Goal: Navigation & Orientation: Find specific page/section

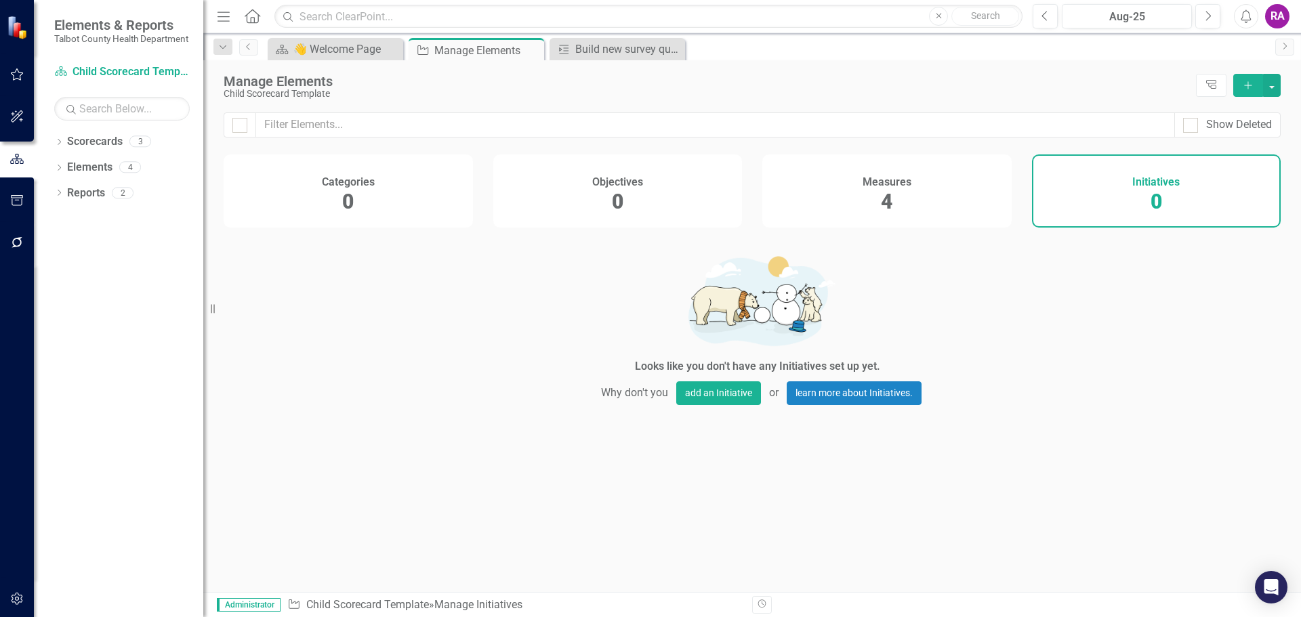
click at [1243, 82] on icon "Add" at bounding box center [1248, 85] width 12 height 9
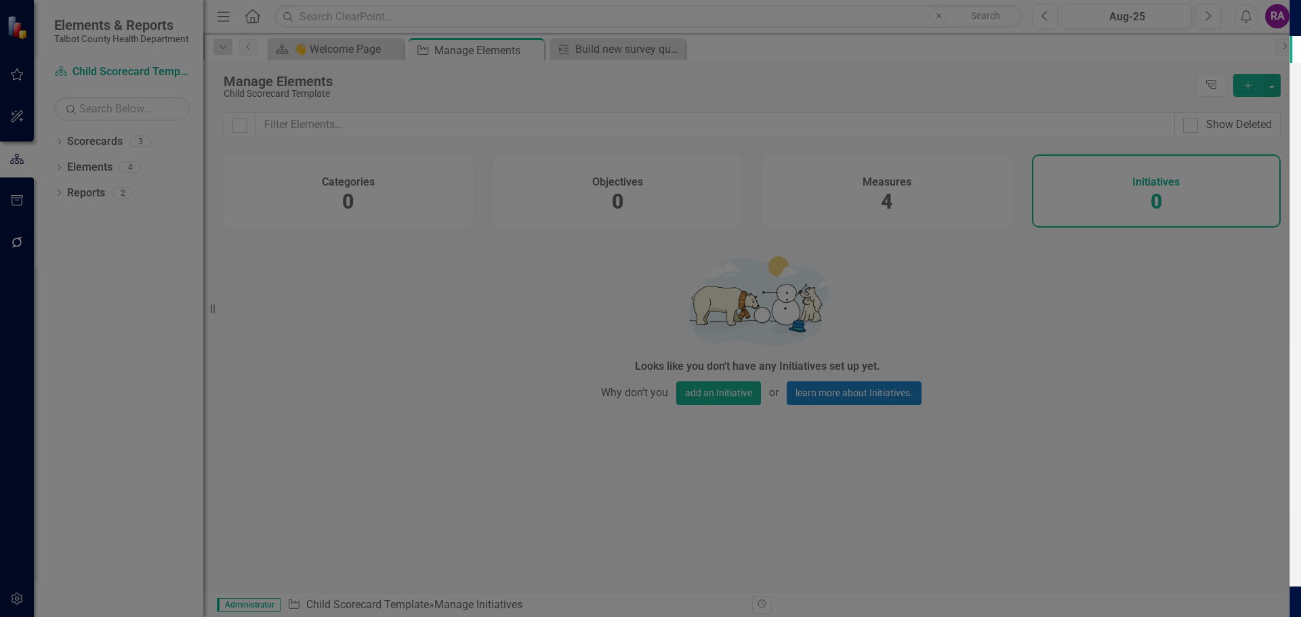
click at [113, 319] on div "Initiative Initiative Add Initiative Help Maximize Close Add Initiative Update …" at bounding box center [650, 308] width 1301 height 617
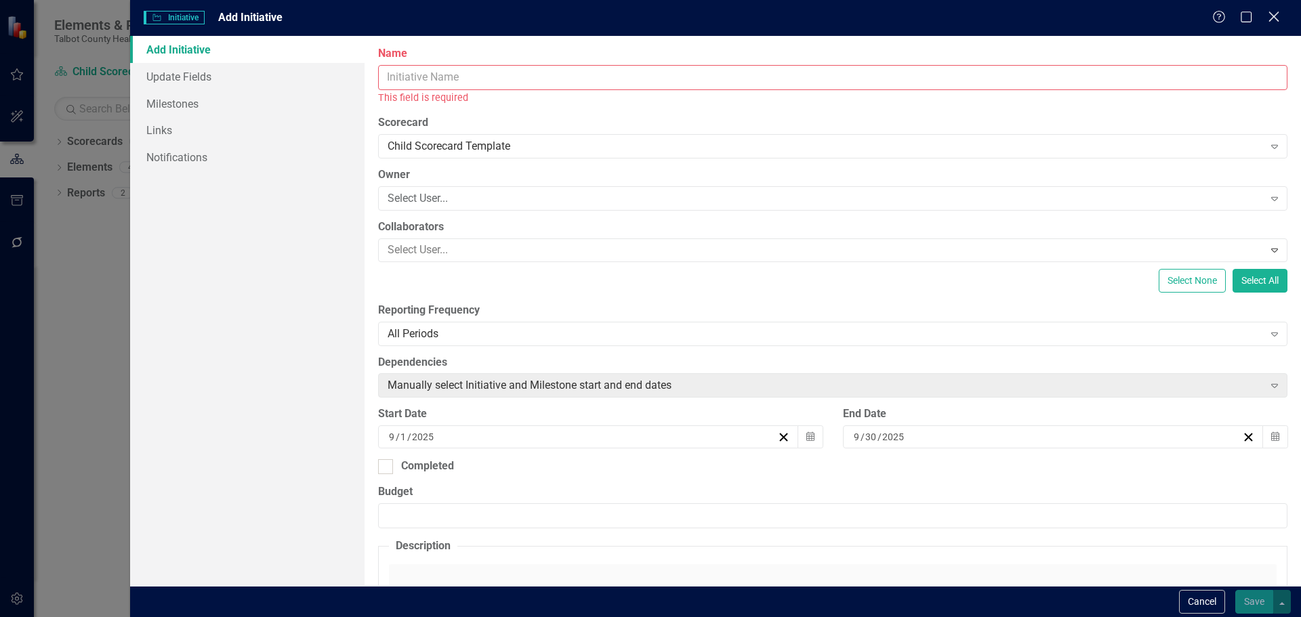
click at [1275, 20] on icon "Close" at bounding box center [1273, 16] width 17 height 13
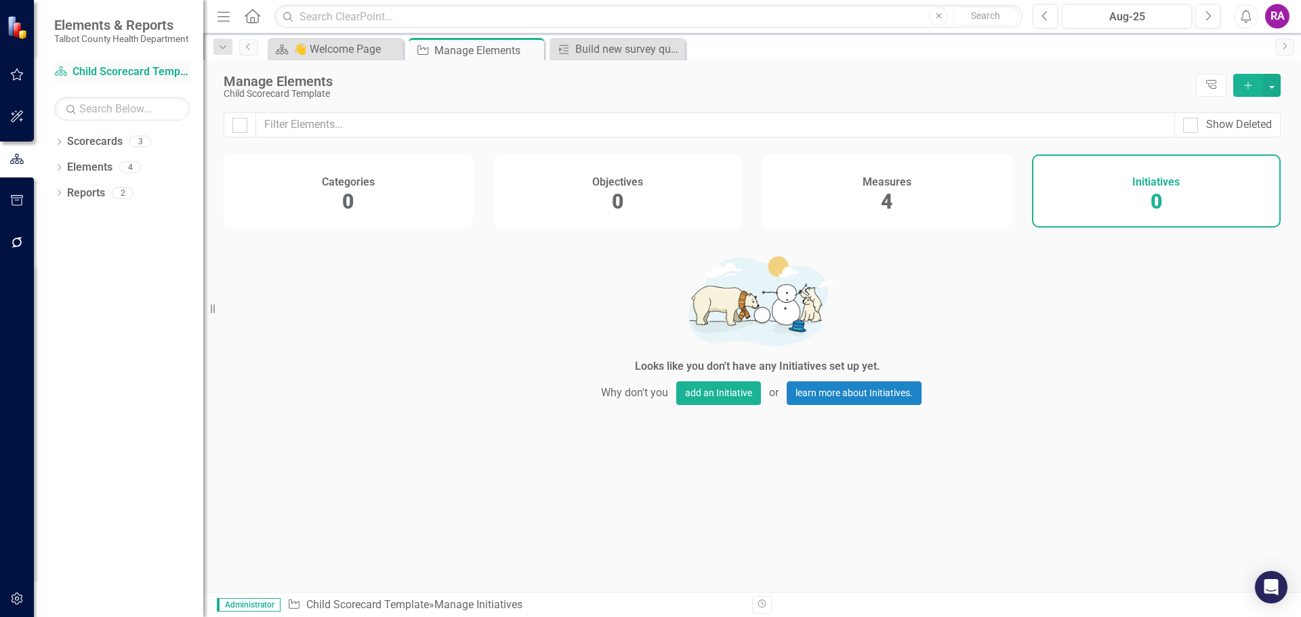
click at [139, 73] on div "Scorecard Child Scorecard Template" at bounding box center [122, 72] width 136 height 22
click at [139, 77] on link "Scorecard Child Scorecard Template" at bounding box center [122, 72] width 136 height 16
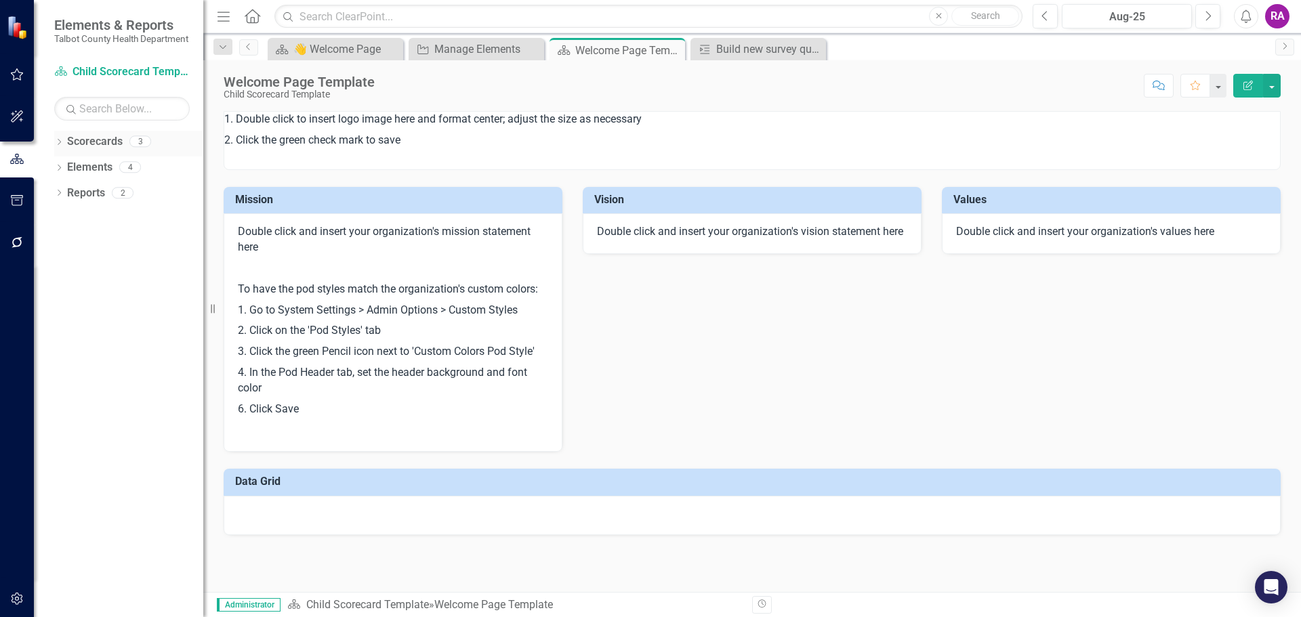
click at [62, 147] on icon "Dropdown" at bounding box center [58, 143] width 9 height 7
click at [100, 80] on link "Scorecard Child Scorecard Template" at bounding box center [122, 72] width 136 height 16
click at [128, 72] on div "Scorecard Child Scorecard Template" at bounding box center [122, 72] width 136 height 22
click at [1247, 84] on icon "button" at bounding box center [1247, 85] width 9 height 9
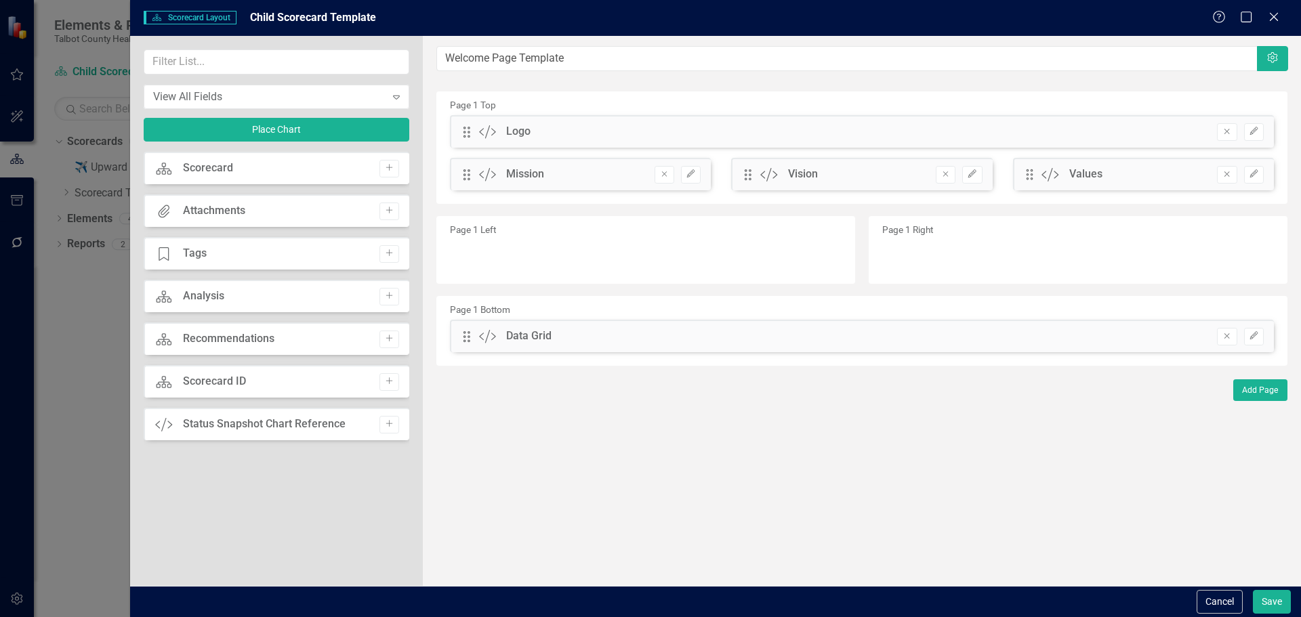
drag, startPoint x: 91, startPoint y: 367, endPoint x: 89, endPoint y: 356, distance: 10.3
click at [91, 366] on div "Scorecard Scorecard Layout Child Scorecard Template Help Maximize Close View Al…" at bounding box center [650, 308] width 1301 height 617
click at [1279, 17] on icon "Close" at bounding box center [1273, 16] width 17 height 13
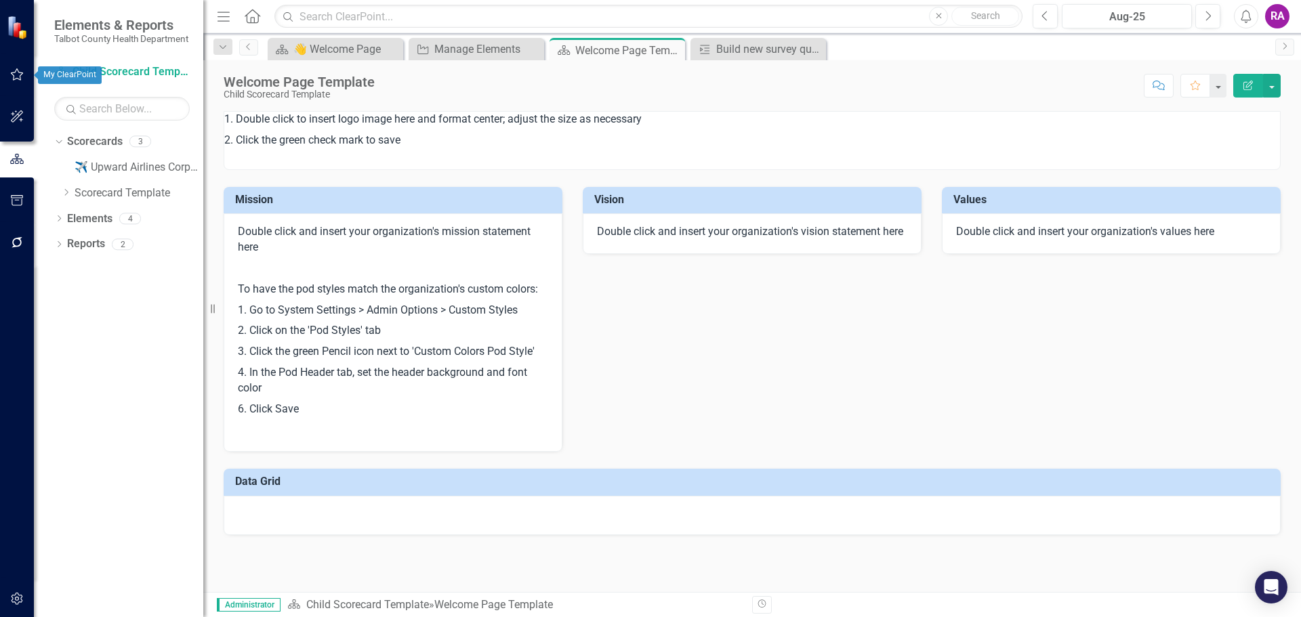
click at [20, 30] on img at bounding box center [19, 28] width 24 height 24
click at [108, 28] on span "Elements & Reports" at bounding box center [121, 25] width 134 height 16
click at [123, 61] on div "Elements & Reports Talbot County Health Department" at bounding box center [118, 30] width 169 height 61
click at [2, 70] on button "button" at bounding box center [17, 75] width 30 height 28
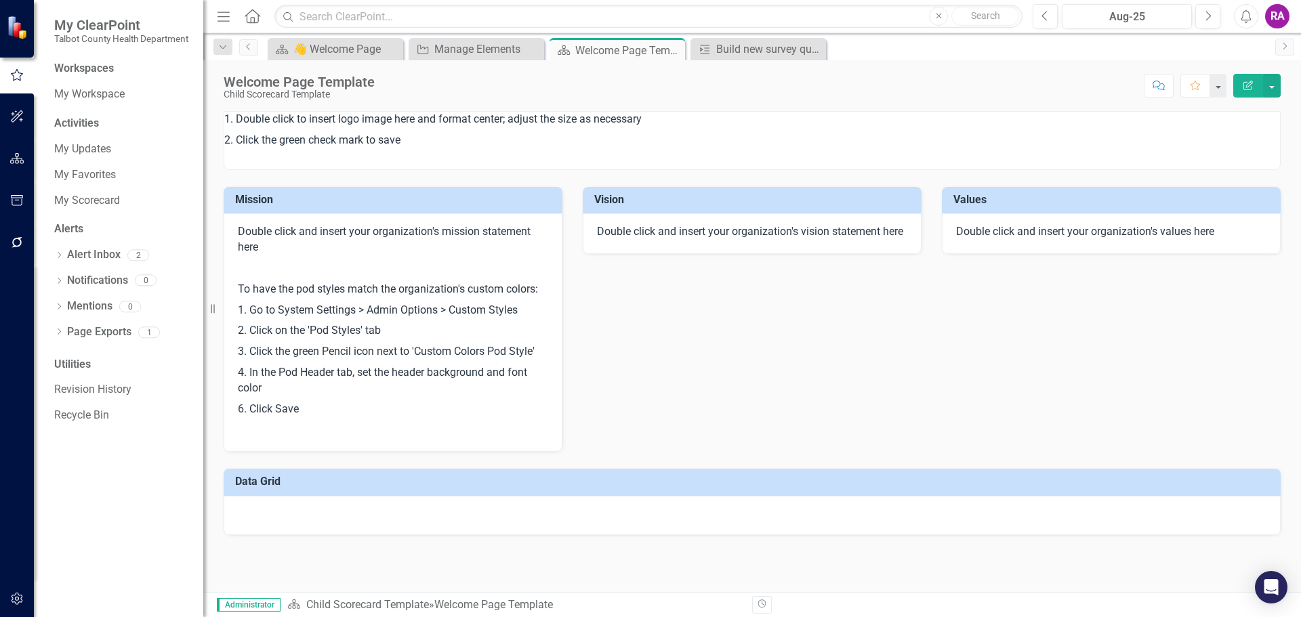
click at [155, 77] on div "Workspaces" at bounding box center [122, 69] width 136 height 16
click at [22, 119] on icon "button" at bounding box center [17, 116] width 14 height 11
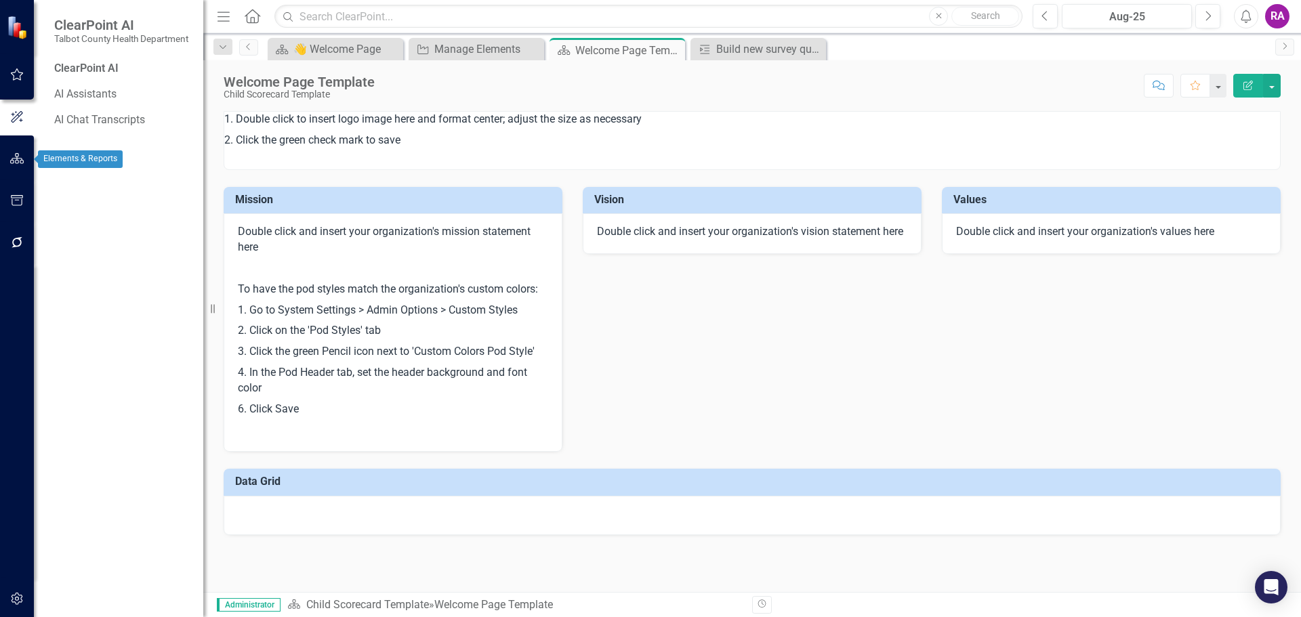
click at [10, 161] on icon "button" at bounding box center [17, 158] width 14 height 11
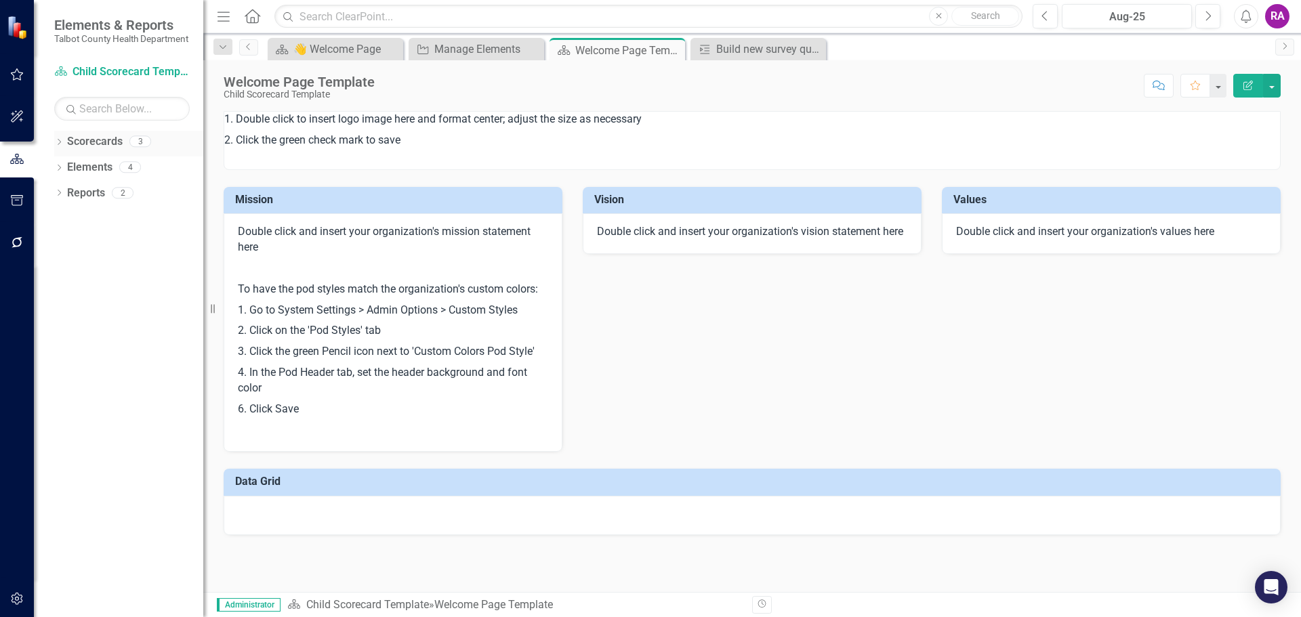
click at [104, 145] on link "Scorecards" at bounding box center [95, 142] width 56 height 16
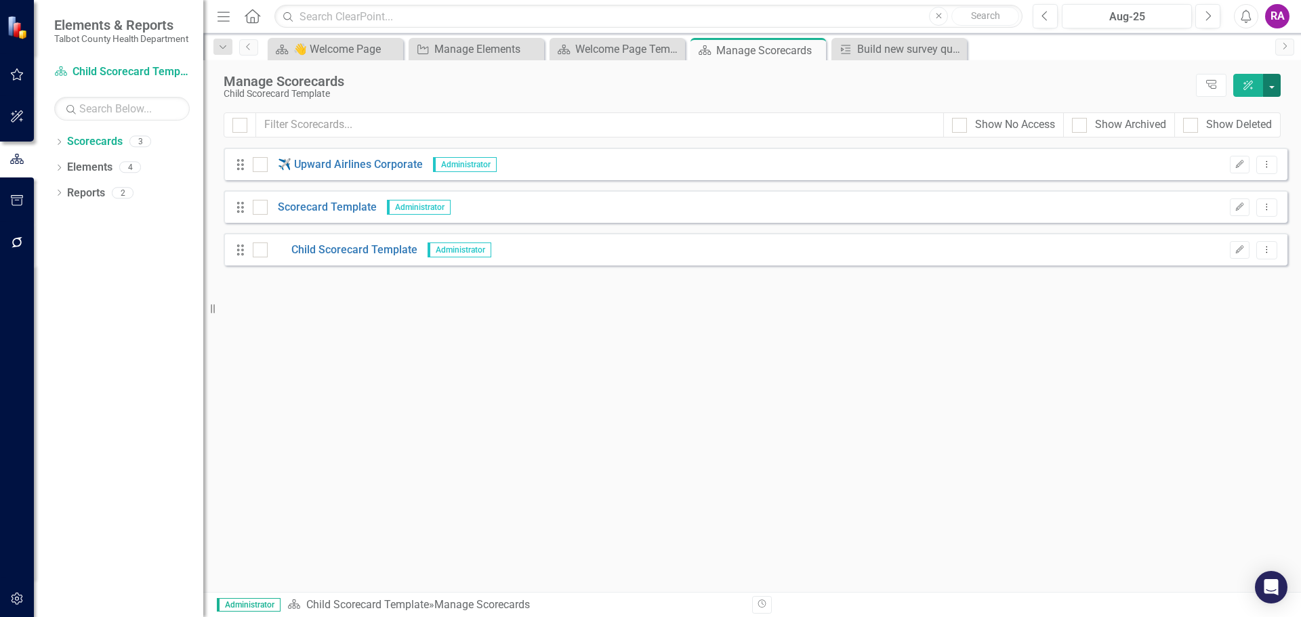
click at [1275, 82] on button "button" at bounding box center [1272, 85] width 18 height 23
click at [95, 80] on link "Scorecard Child Scorecard Template" at bounding box center [122, 72] width 136 height 16
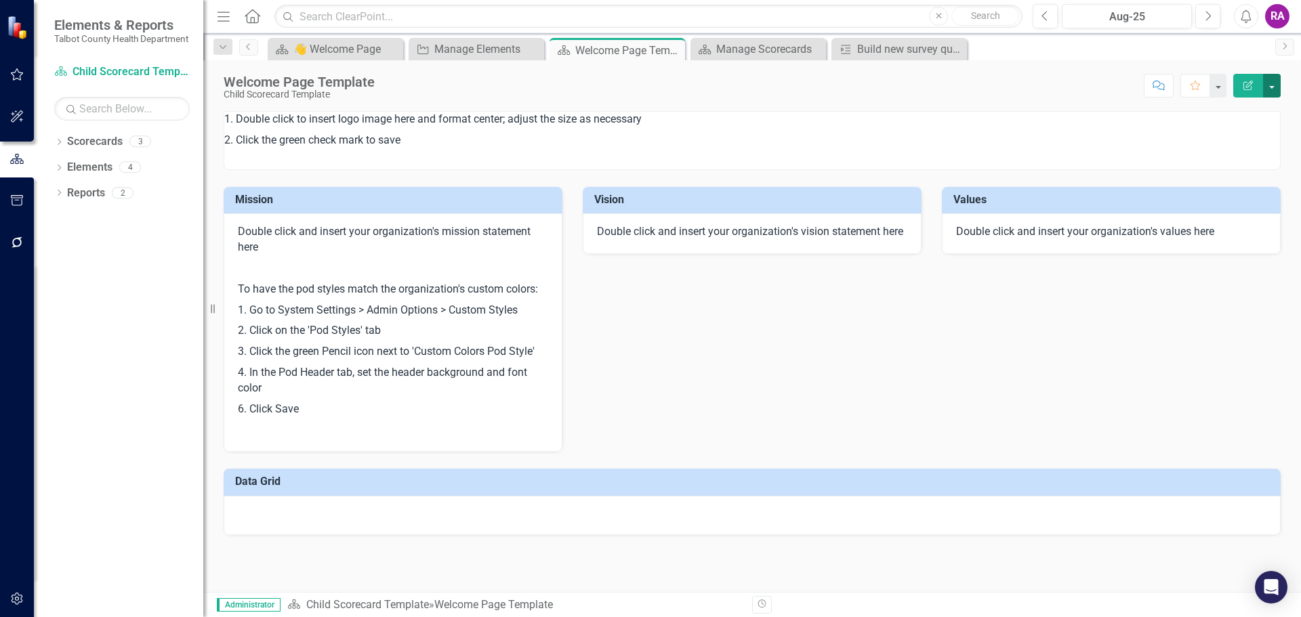
click at [1264, 83] on button "button" at bounding box center [1272, 86] width 18 height 24
click at [917, 102] on div "Welcome Page Template Child Scorecard Template Score: N/A Aug-25 Completed Comm…" at bounding box center [752, 326] width 1098 height 532
click at [121, 75] on link "Scorecard Child Scorecard Template" at bounding box center [122, 72] width 136 height 16
click at [951, 49] on icon "Close" at bounding box center [955, 49] width 14 height 11
click at [819, 48] on icon "Close" at bounding box center [814, 49] width 14 height 11
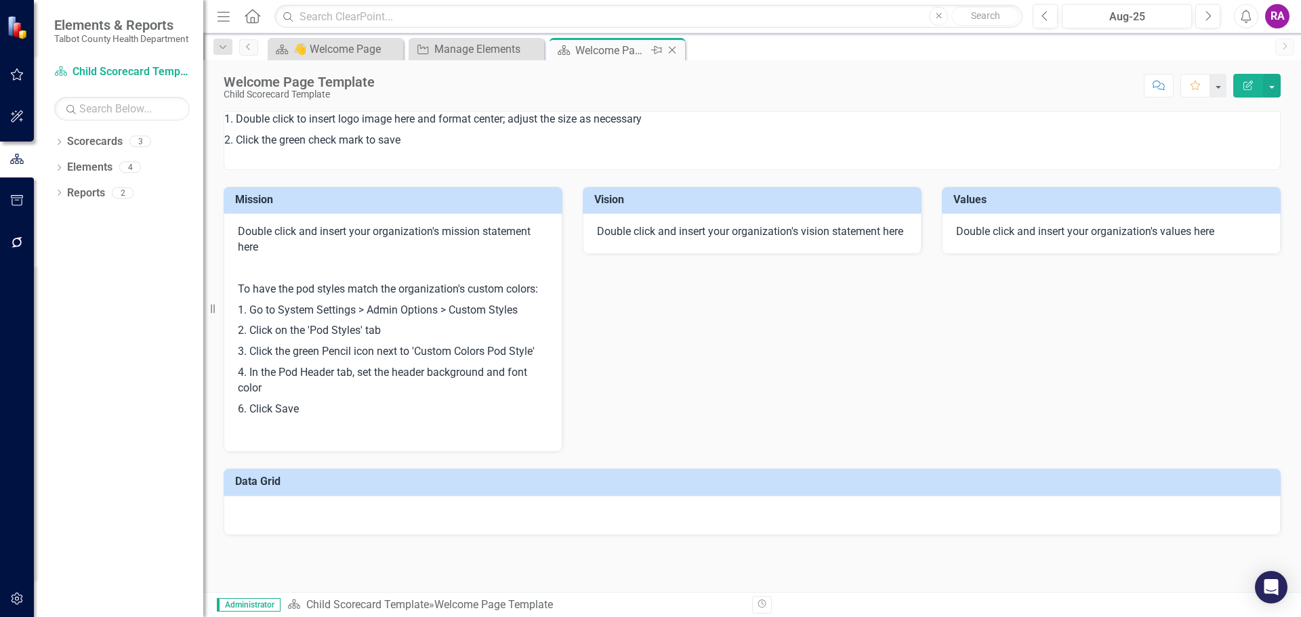
click at [677, 49] on icon "Close" at bounding box center [672, 50] width 14 height 11
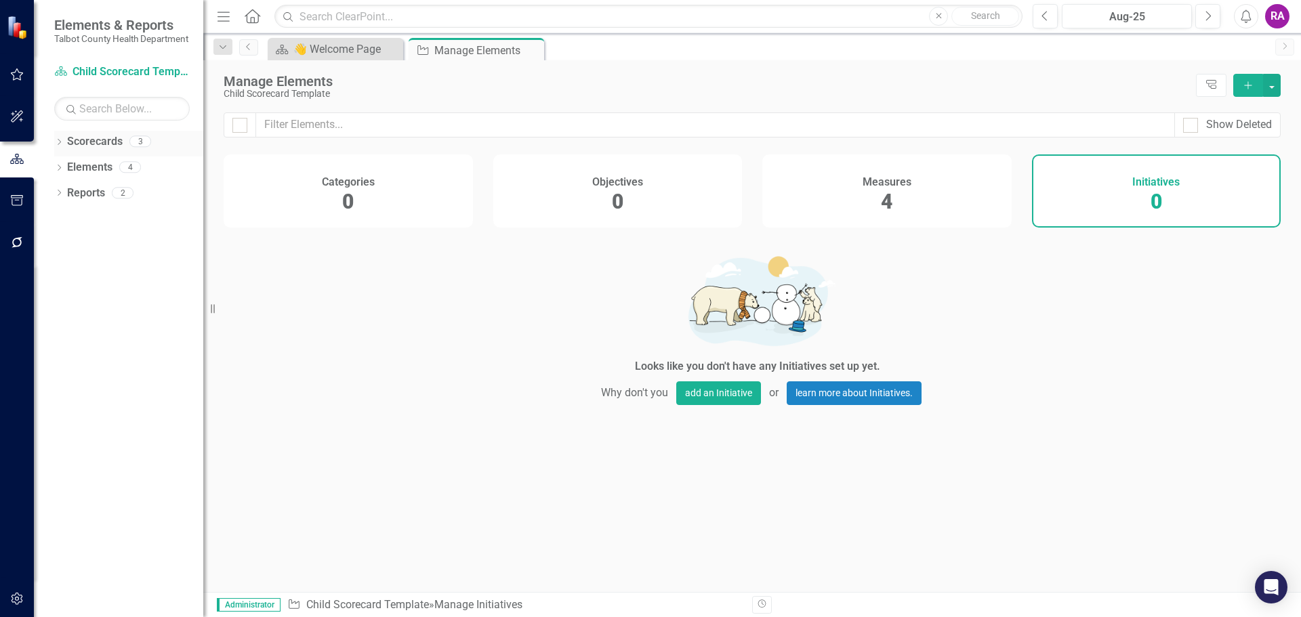
click at [62, 147] on icon "Dropdown" at bounding box center [58, 143] width 9 height 7
click at [58, 224] on icon "Dropdown" at bounding box center [58, 219] width 9 height 7
click at [121, 278] on link "Measure Measures" at bounding box center [107, 270] width 67 height 16
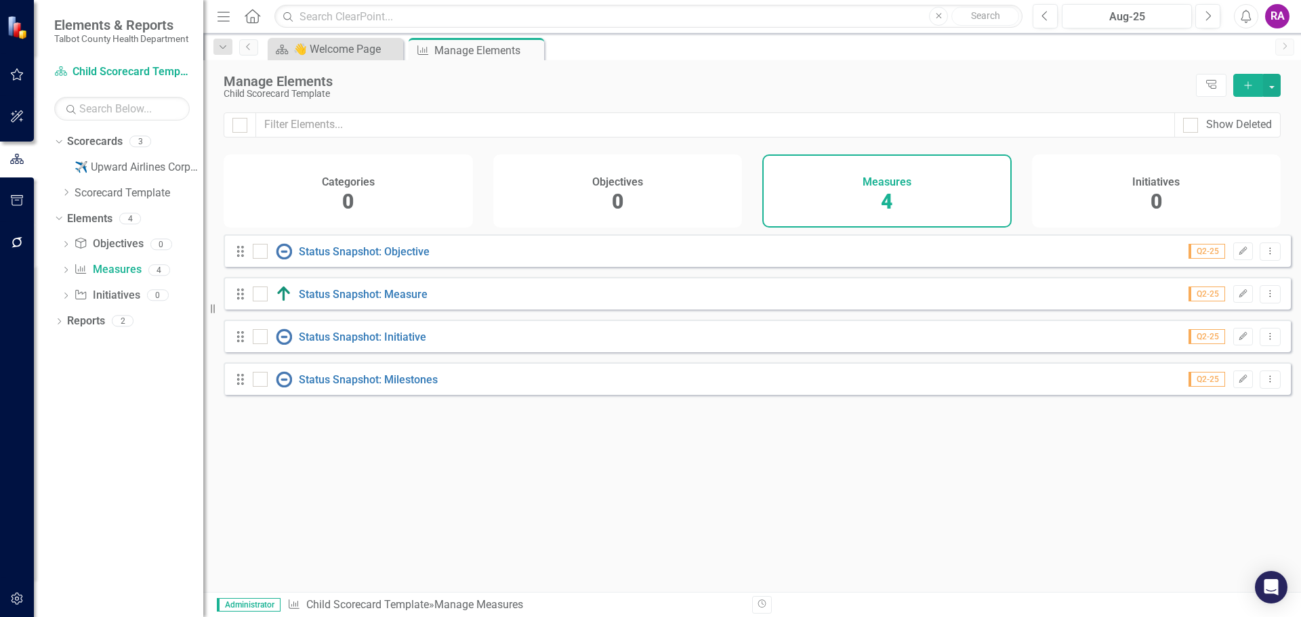
click at [1250, 85] on icon "button" at bounding box center [1247, 84] width 7 height 7
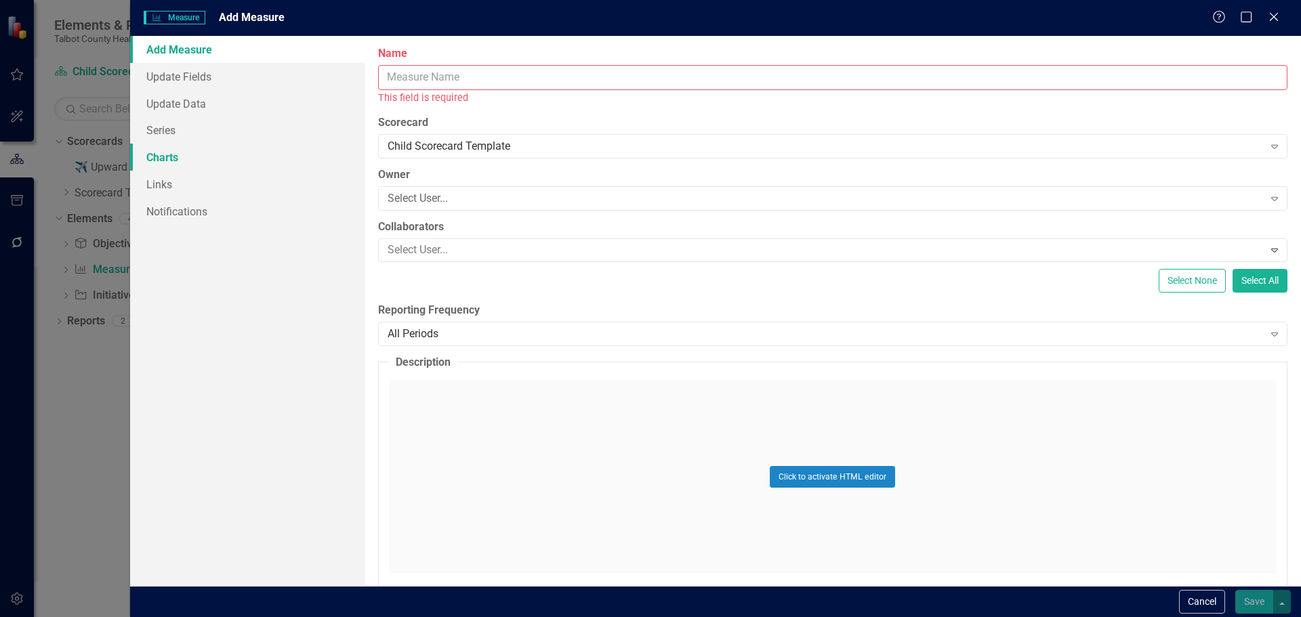
click at [169, 152] on link "Charts" at bounding box center [247, 157] width 234 height 27
click at [169, 157] on link "Charts" at bounding box center [247, 157] width 234 height 27
click at [169, 163] on link "Charts" at bounding box center [247, 157] width 234 height 27
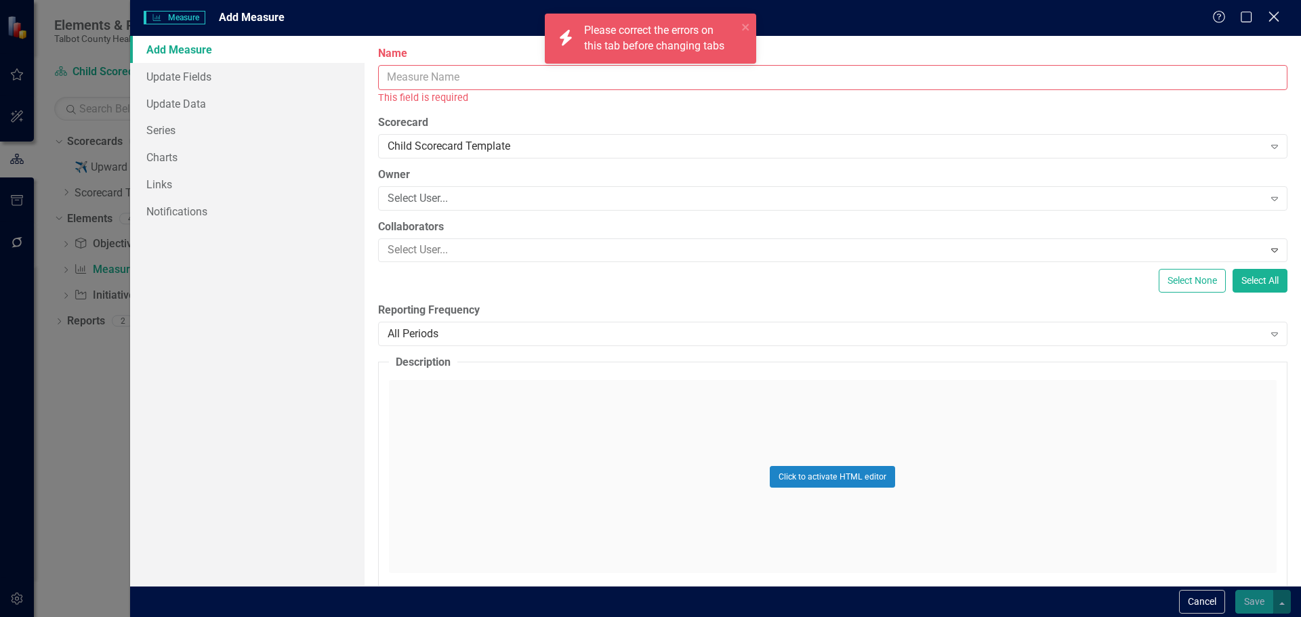
click at [1272, 16] on icon "Close" at bounding box center [1273, 16] width 17 height 13
